Goal: Navigation & Orientation: Find specific page/section

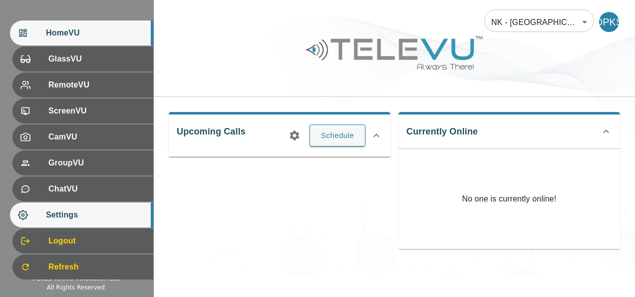
scroll to position [119, 0]
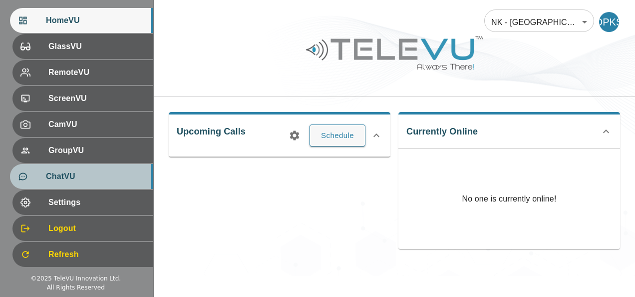
click at [32, 179] on div at bounding box center [32, 176] width 28 height 10
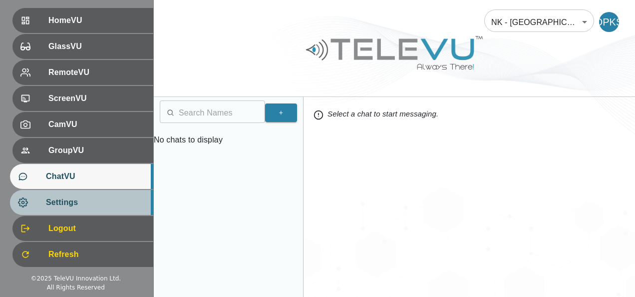
click at [46, 199] on span "Settings" at bounding box center [95, 202] width 99 height 12
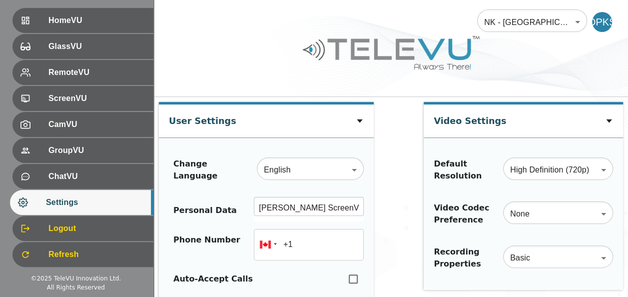
click at [51, 137] on ul "HomeVU GlassVU RemoteVU ScreenVU CamVU GroupVU ChatVU Settings Logout Refresh" at bounding box center [76, 138] width 153 height 268
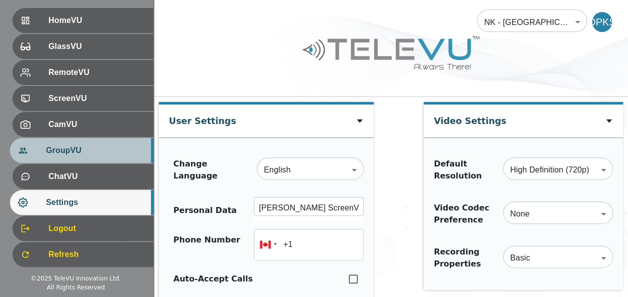
click at [54, 143] on div "GroupVU" at bounding box center [81, 150] width 143 height 25
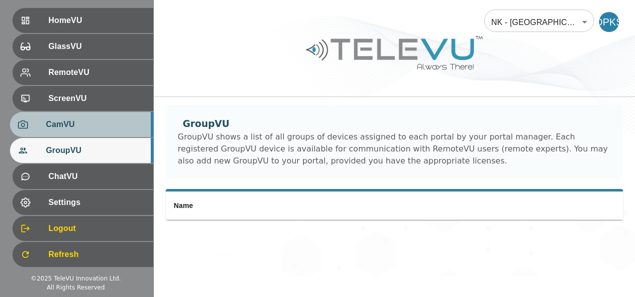
click at [55, 122] on span "CamVU" at bounding box center [95, 124] width 99 height 12
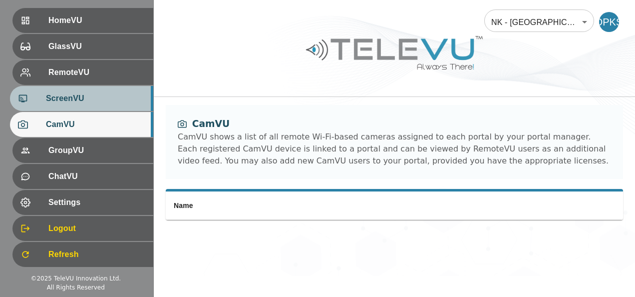
click at [46, 93] on span "ScreenVU" at bounding box center [95, 98] width 99 height 12
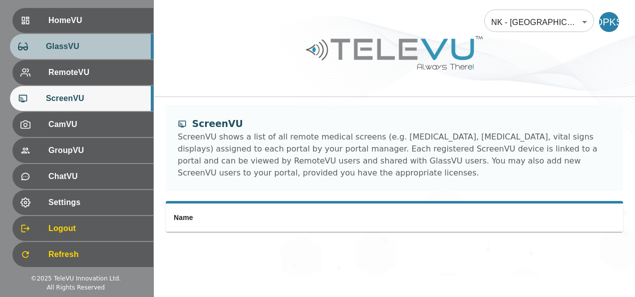
click at [33, 51] on div at bounding box center [32, 46] width 28 height 10
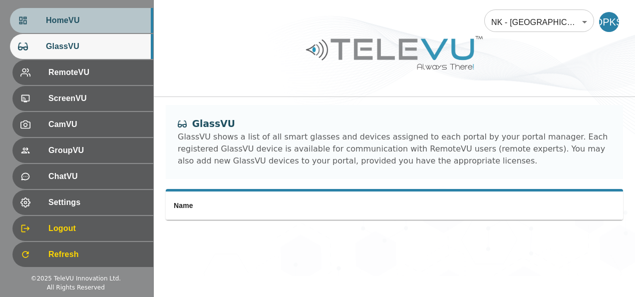
click at [40, 11] on div "HomeVU" at bounding box center [81, 20] width 143 height 25
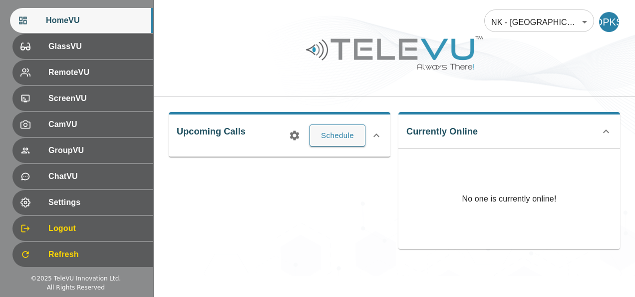
click at [275, 169] on div "Upcoming Calls Schedule" at bounding box center [276, 176] width 230 height 145
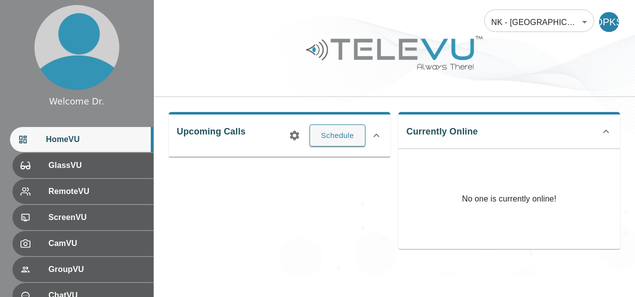
scroll to position [119, 0]
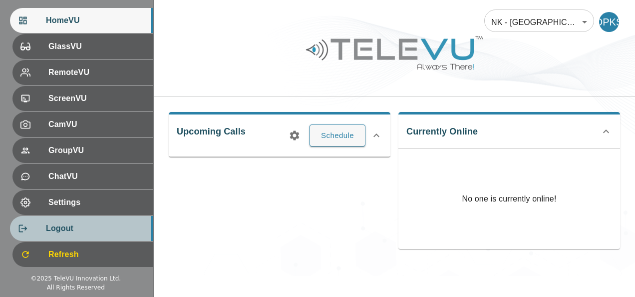
click at [51, 229] on span "Logout" at bounding box center [95, 228] width 99 height 12
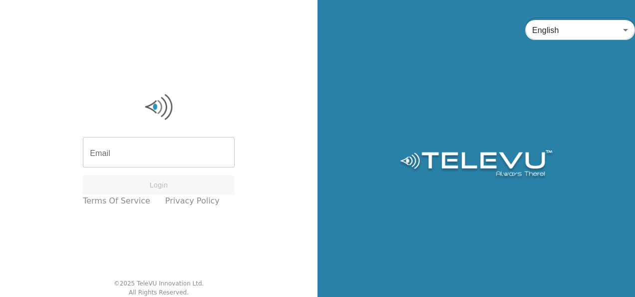
click at [214, 136] on div "Email Email Login Terms of Service Privacy Policy" at bounding box center [159, 149] width 162 height 125
